Goal: Transaction & Acquisition: Purchase product/service

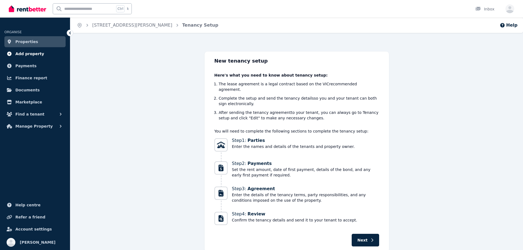
click at [36, 53] on span "Add property" at bounding box center [29, 54] width 29 height 7
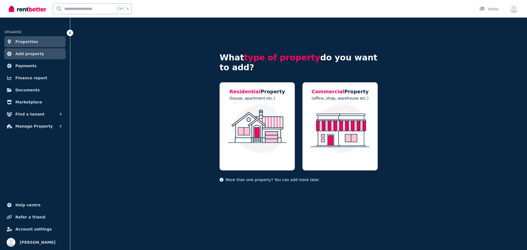
click at [32, 38] on link "Properties" at bounding box center [34, 41] width 61 height 11
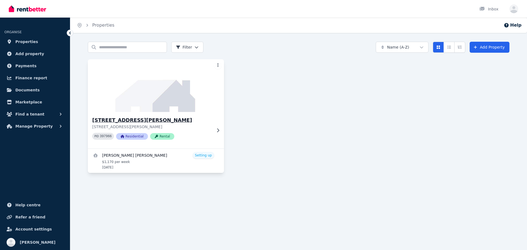
click at [187, 92] on img at bounding box center [156, 85] width 143 height 55
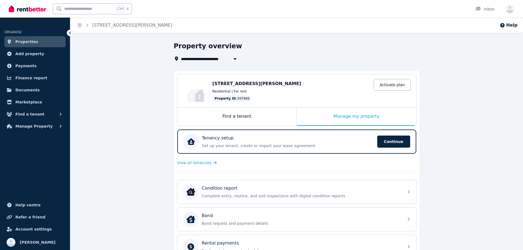
click at [395, 83] on link "Activate plan" at bounding box center [392, 85] width 37 height 12
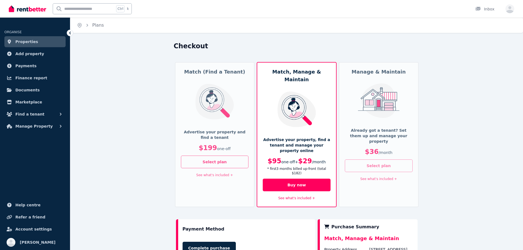
click at [400, 162] on button "Select plan" at bounding box center [379, 166] width 68 height 13
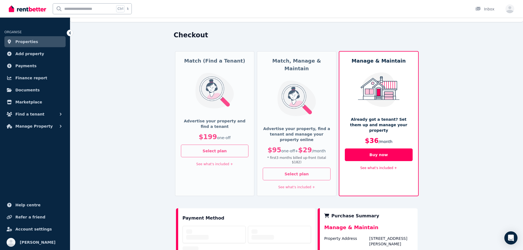
scroll to position [134, 0]
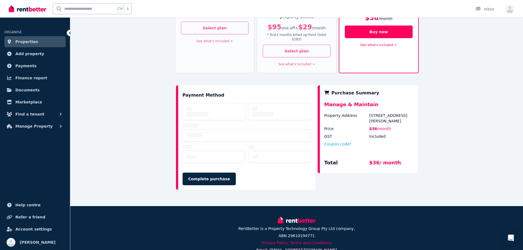
click at [88, 126] on div "Checkout Match (Find a Tenant) Advertise your property and find a tenant $199 o…" at bounding box center [296, 57] width 453 height 299
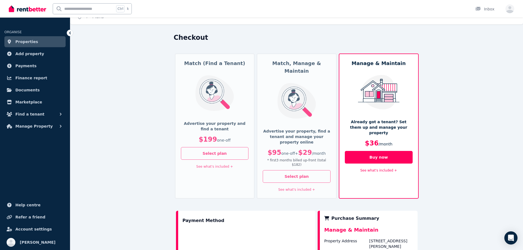
scroll to position [33, 0]
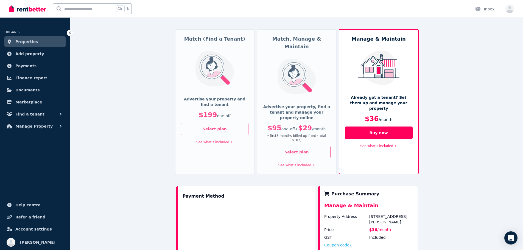
drag, startPoint x: 127, startPoint y: 183, endPoint x: 249, endPoint y: 203, distance: 123.7
click at [127, 183] on div "Checkout Match (Find a Tenant) Advertise your property and find a tenant $199 o…" at bounding box center [296, 151] width 453 height 285
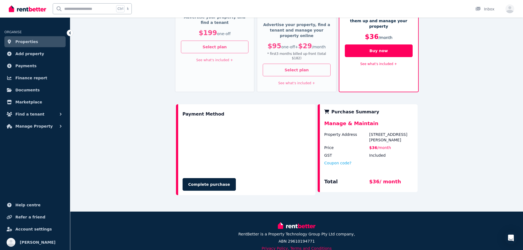
scroll to position [121, 0]
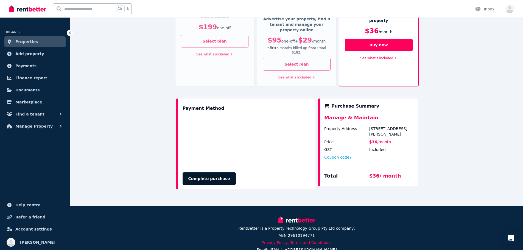
click at [215, 172] on button "Complete purchase" at bounding box center [209, 178] width 53 height 13
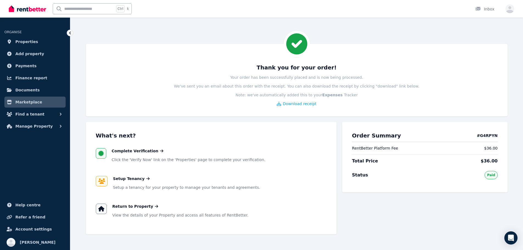
drag, startPoint x: 130, startPoint y: 130, endPoint x: 139, endPoint y: 140, distance: 12.8
click at [130, 130] on div "What's next? Complete Verification Click the 'Verify Now' link on the 'Properti…" at bounding box center [211, 178] width 251 height 113
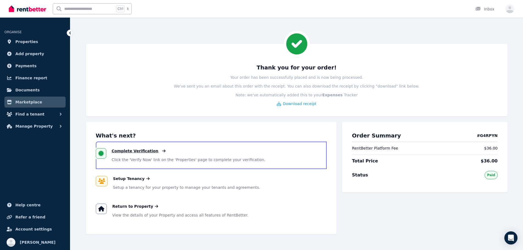
click at [135, 149] on span "Complete Verification" at bounding box center [135, 150] width 47 height 5
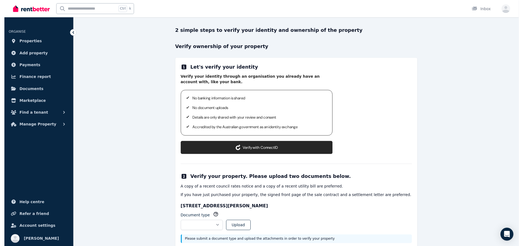
scroll to position [51, 0]
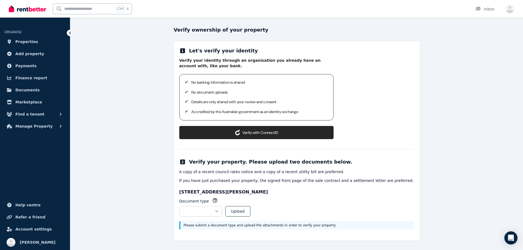
click at [208, 132] on button "Verify with ConnectID" at bounding box center [256, 132] width 154 height 13
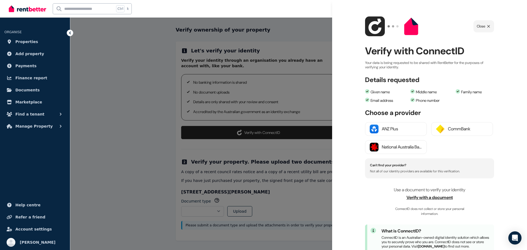
click at [421, 198] on span "Verify with a document" at bounding box center [429, 197] width 129 height 7
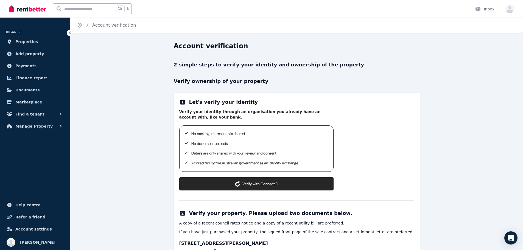
drag, startPoint x: 110, startPoint y: 120, endPoint x: 136, endPoint y: 134, distance: 29.9
click at [110, 120] on div "Account verification 2 simple steps to verify your identity and ownership of th…" at bounding box center [296, 172] width 453 height 260
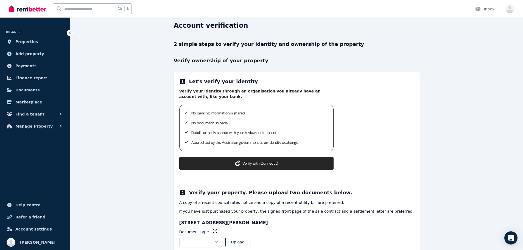
scroll to position [51, 0]
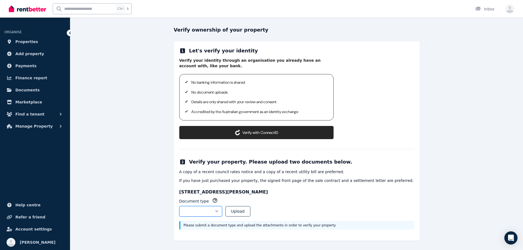
click at [222, 212] on select "**********" at bounding box center [200, 211] width 43 height 10
drag, startPoint x: 233, startPoint y: 208, endPoint x: 244, endPoint y: 206, distance: 11.3
click at [222, 208] on select "**********" at bounding box center [200, 211] width 43 height 10
click at [320, 191] on h3 "[STREET_ADDRESS][PERSON_NAME]" at bounding box center [296, 192] width 235 height 7
click at [222, 210] on select "**********" at bounding box center [200, 211] width 43 height 10
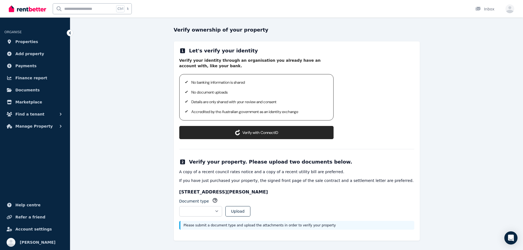
drag, startPoint x: 117, startPoint y: 110, endPoint x: 124, endPoint y: 114, distance: 7.4
click at [121, 113] on div "Account verification 2 simple steps to verify your identity and ownership of th…" at bounding box center [296, 120] width 453 height 260
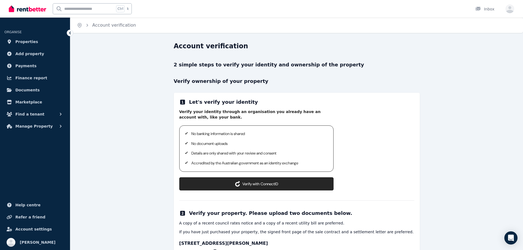
click at [259, 183] on button "Verify with ConnectID" at bounding box center [256, 183] width 154 height 13
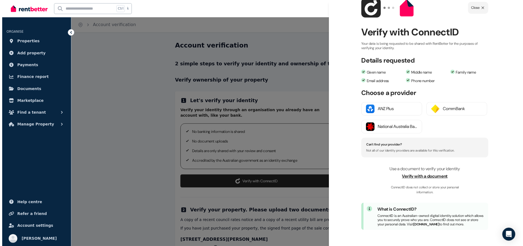
scroll to position [23, 0]
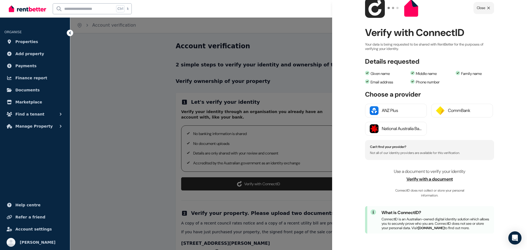
click at [145, 113] on div at bounding box center [263, 125] width 527 height 250
click at [488, 7] on icon "Close popup" at bounding box center [488, 8] width 2 height 2
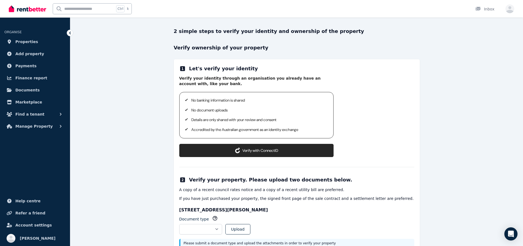
scroll to position [55, 0]
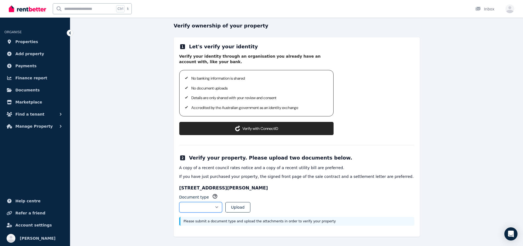
click at [222, 209] on select "**********" at bounding box center [200, 207] width 43 height 10
click at [326, 190] on h3 "[STREET_ADDRESS][PERSON_NAME]" at bounding box center [296, 188] width 235 height 7
click at [94, 47] on div "Account verification 2 simple steps to verify your identity and ownership of th…" at bounding box center [296, 116] width 453 height 260
